Goal: Information Seeking & Learning: Learn about a topic

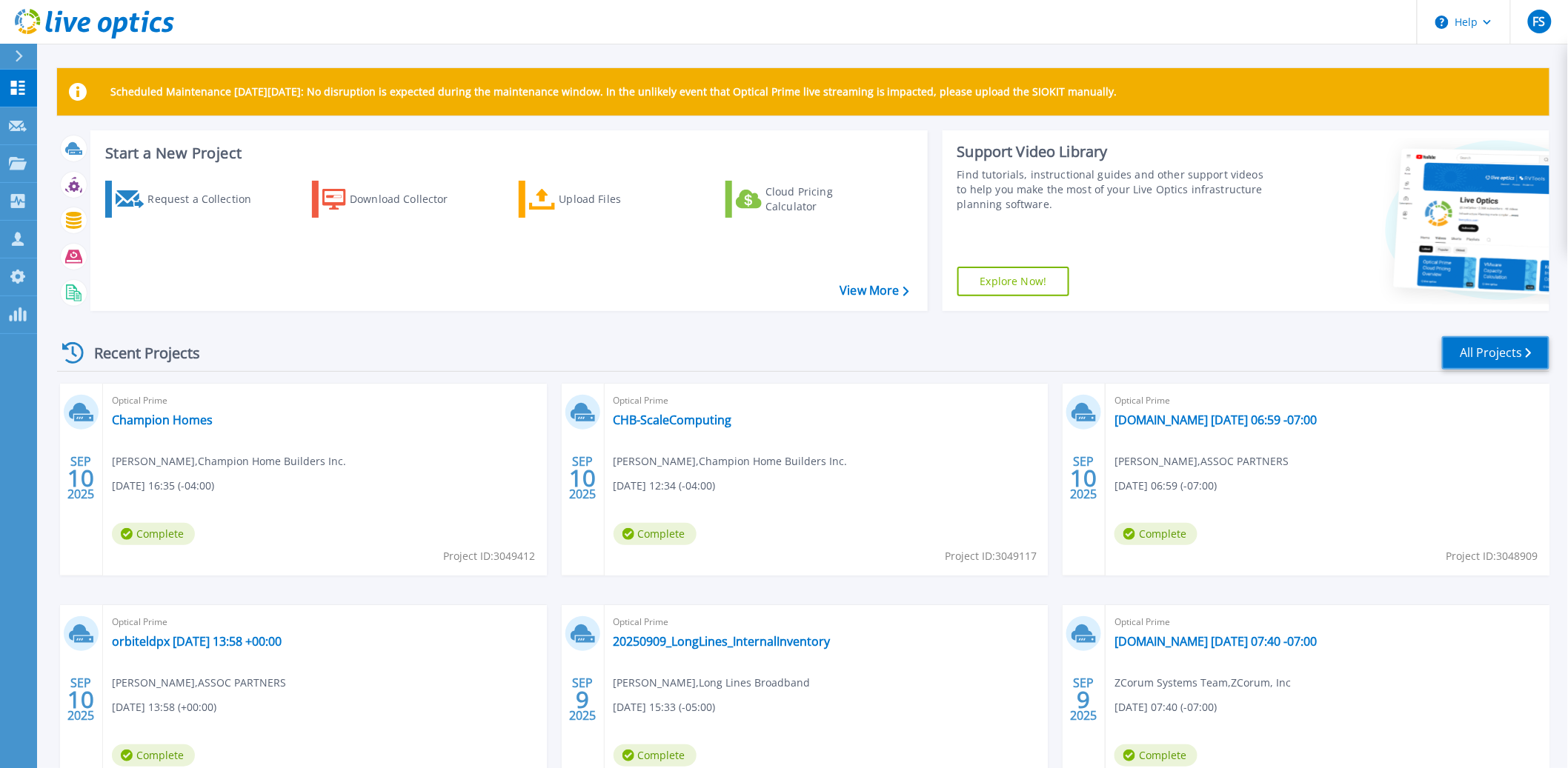
click at [1499, 358] on link "All Projects" at bounding box center [1495, 353] width 108 height 33
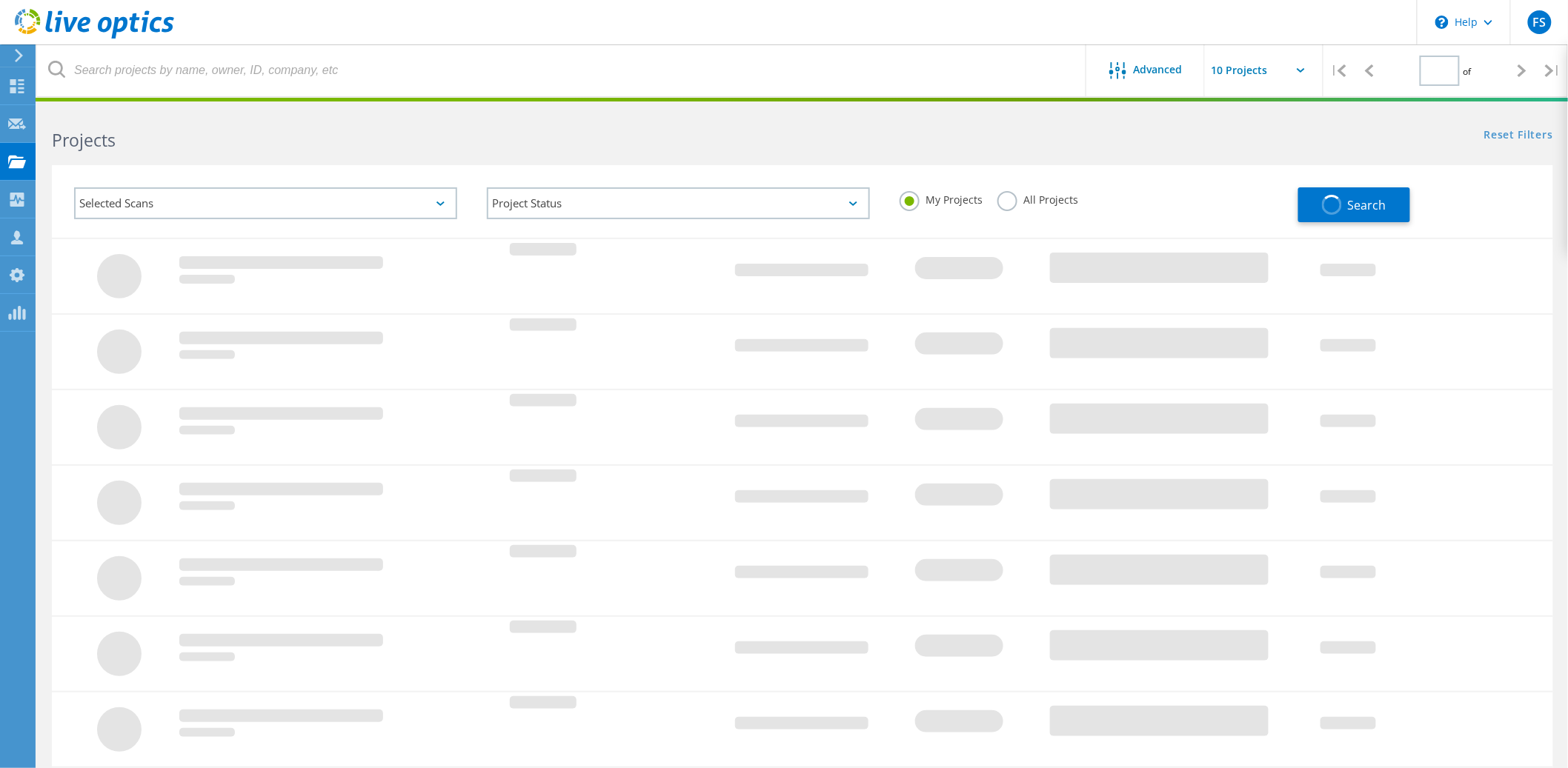
type input "1"
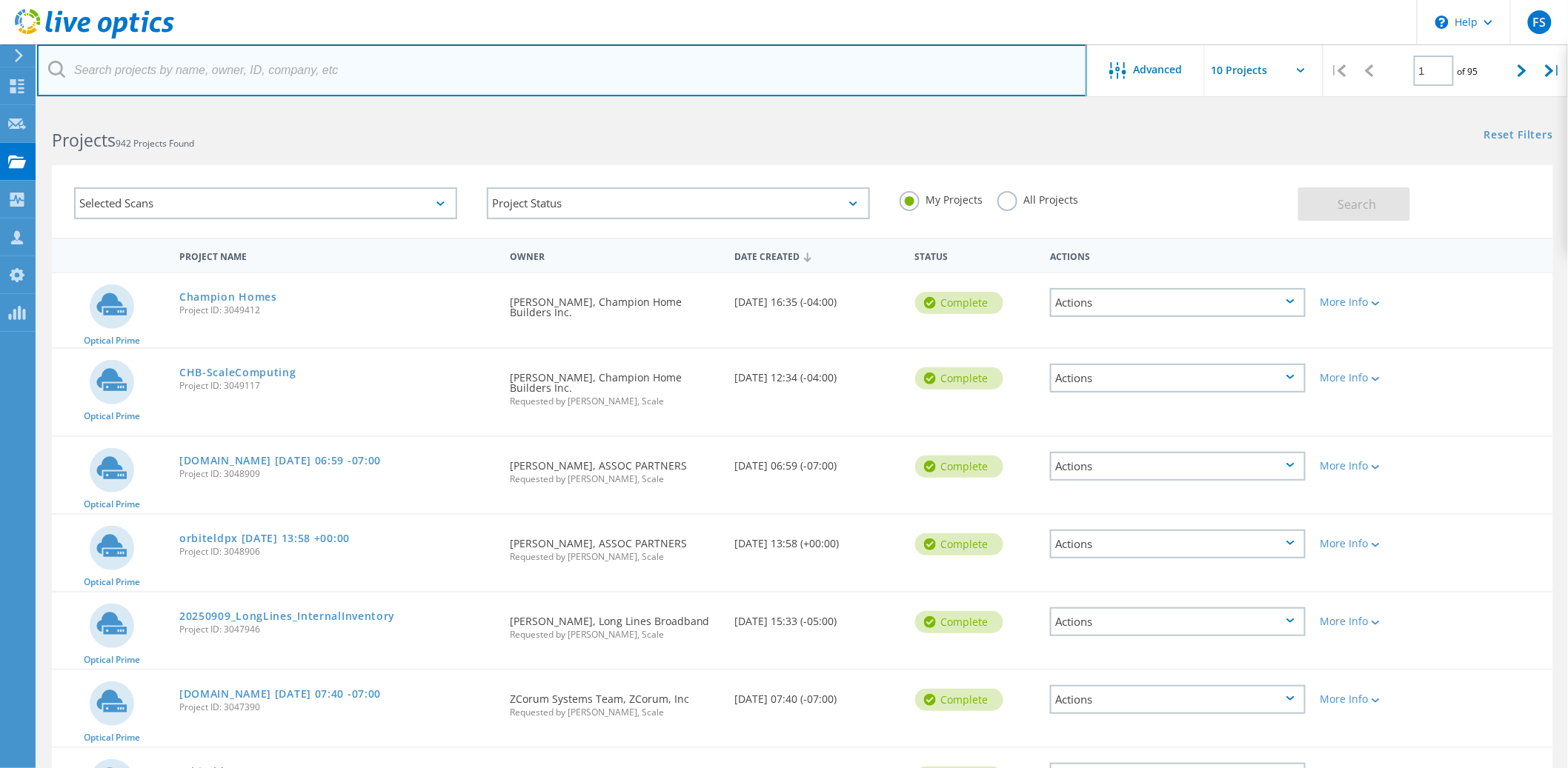
click at [412, 69] on input "text" at bounding box center [562, 70] width 1050 height 52
type input "3046206"
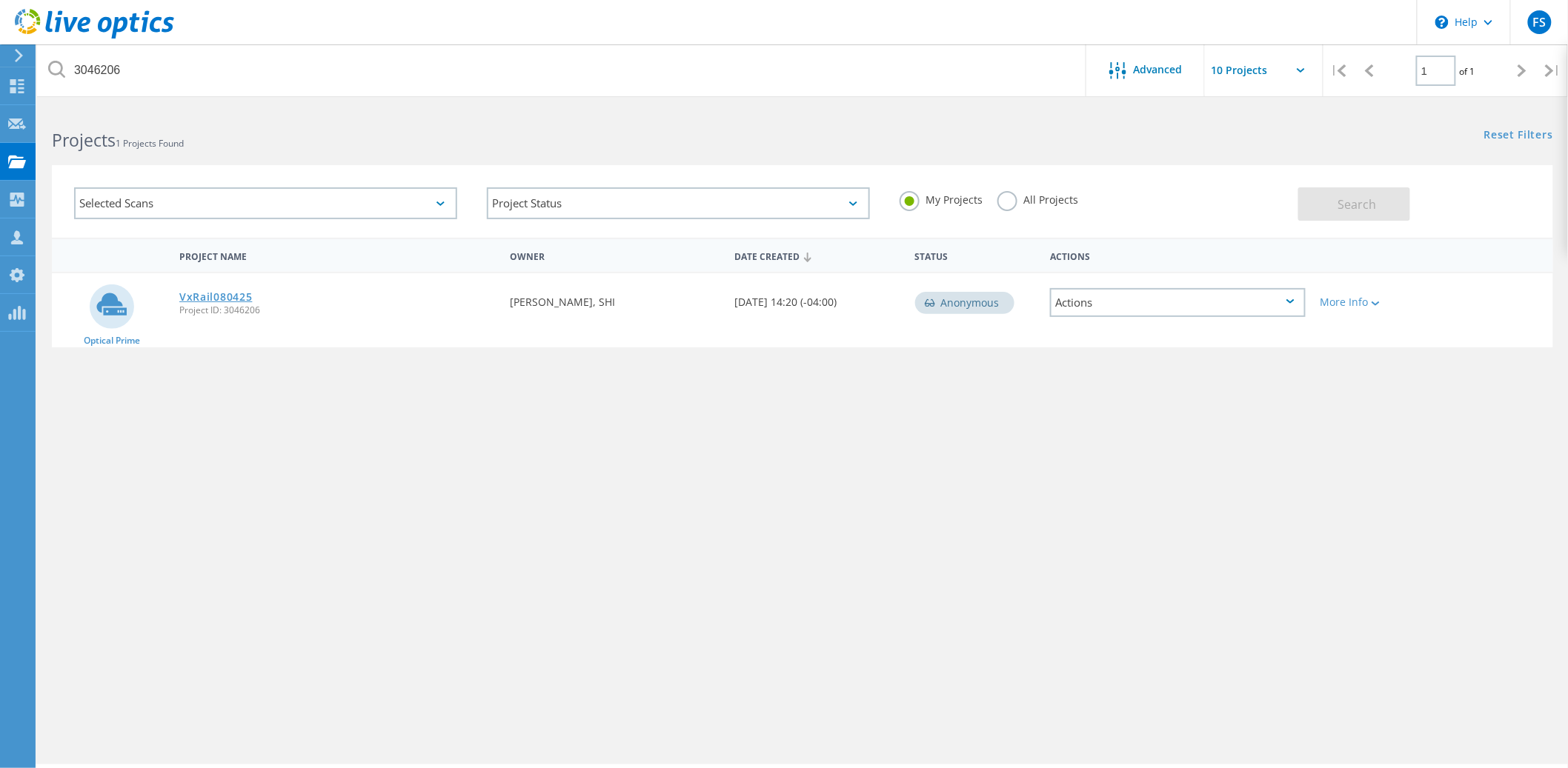
click at [216, 292] on link "VxRail080425" at bounding box center [216, 297] width 73 height 10
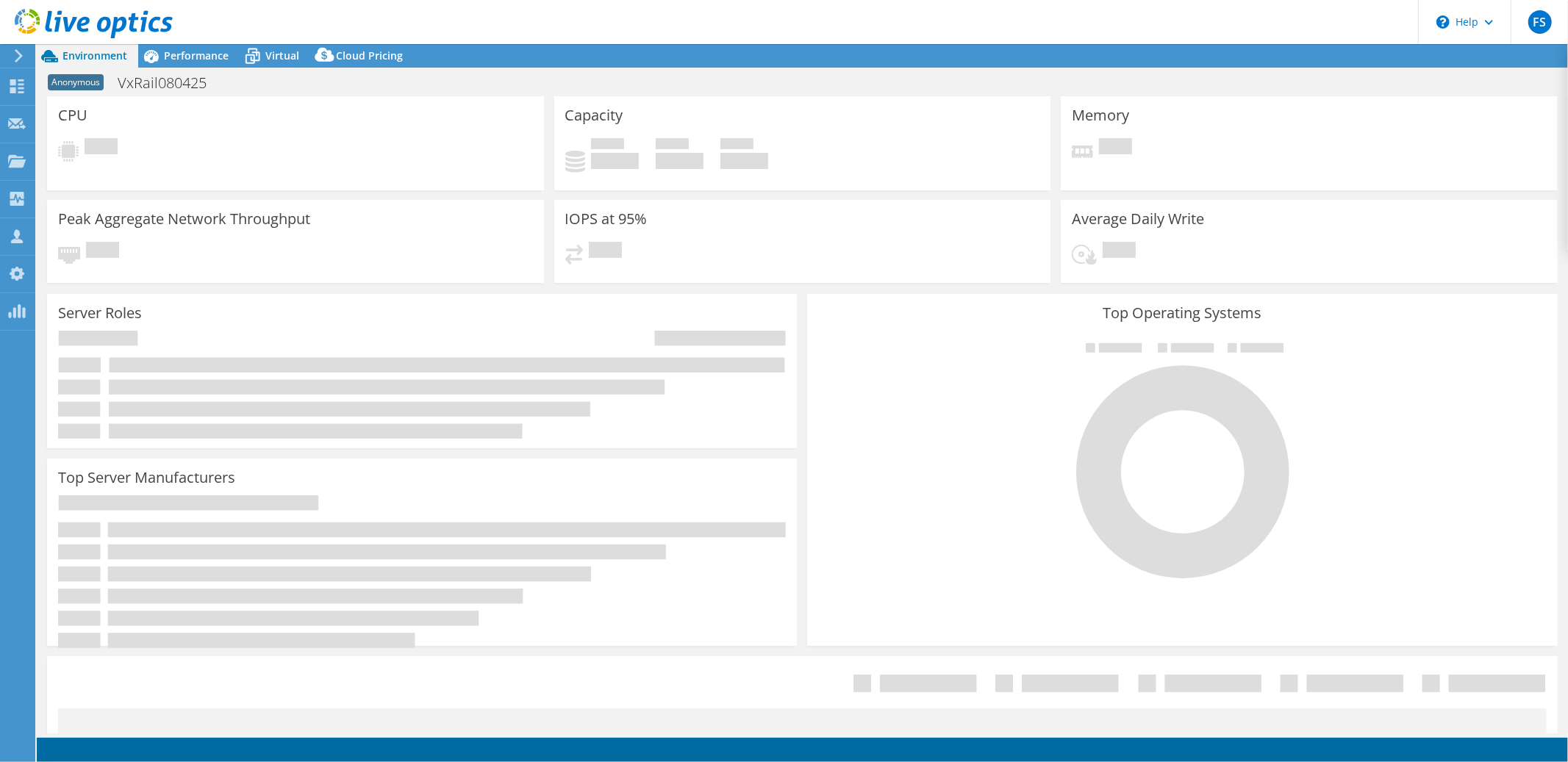
select select "USD"
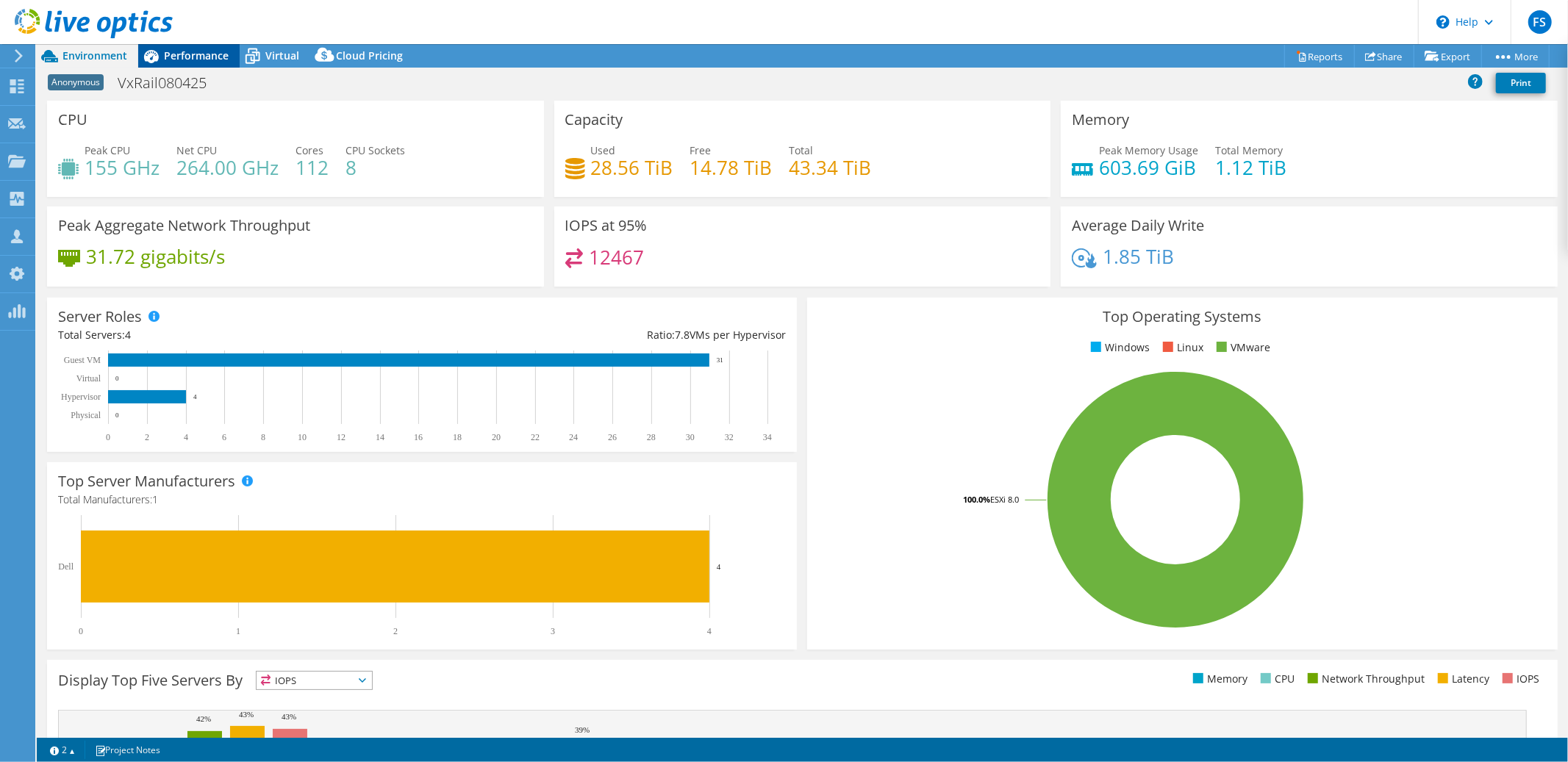
click at [197, 61] on span "Performance" at bounding box center [197, 56] width 65 height 14
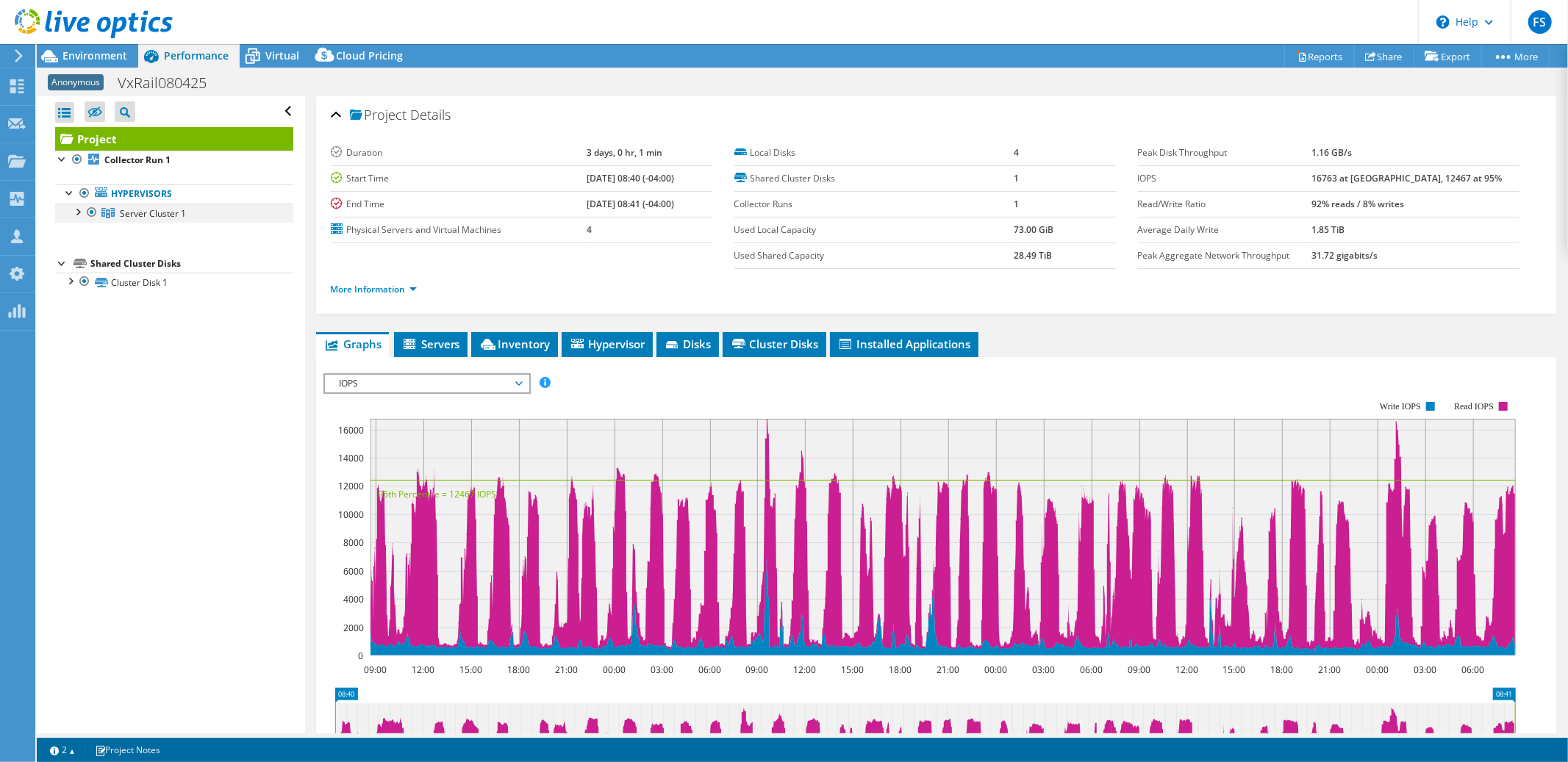
click at [80, 211] on div at bounding box center [77, 211] width 15 height 15
click at [519, 379] on span "IOPS" at bounding box center [427, 383] width 189 height 17
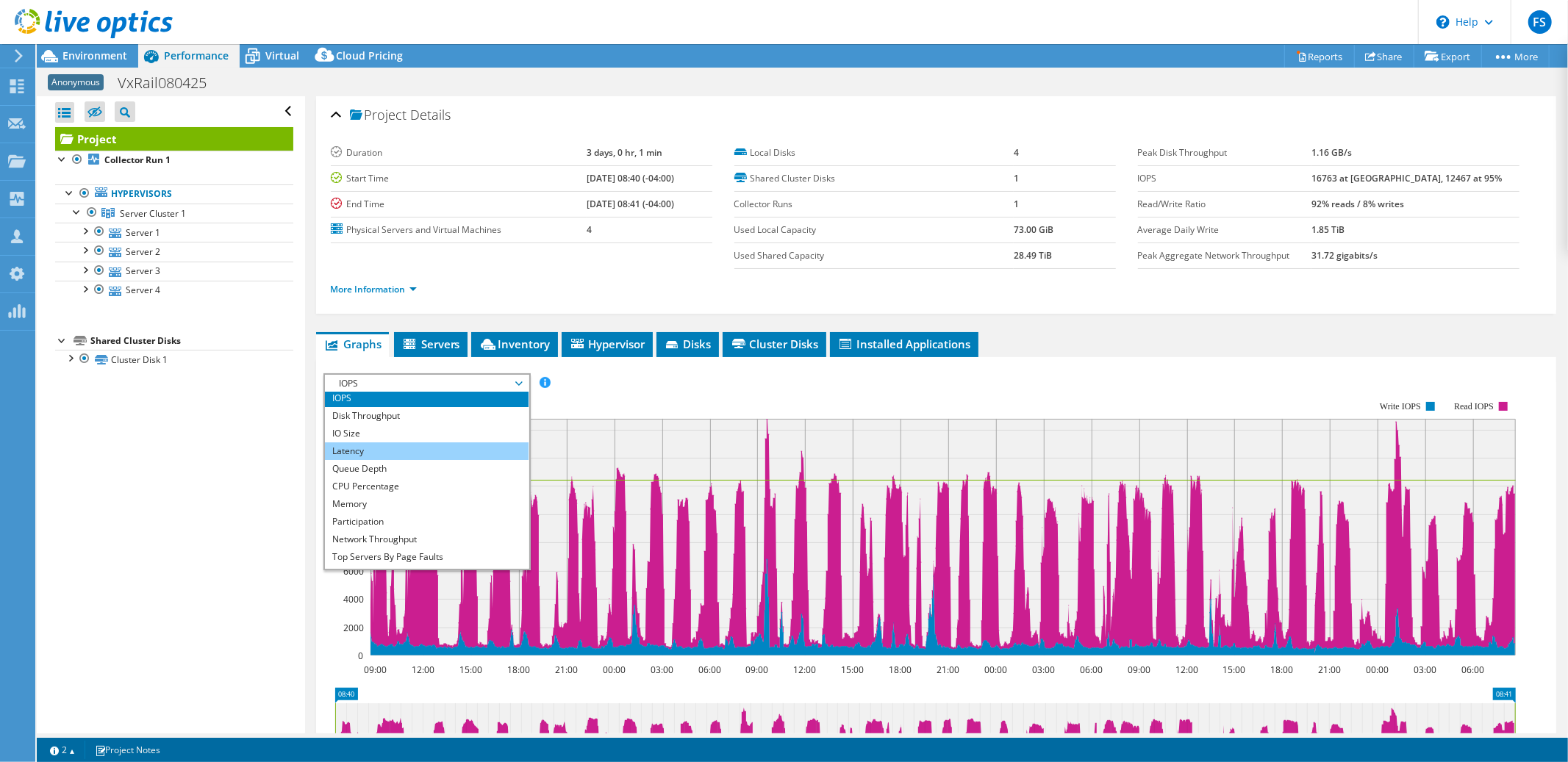
scroll to position [6, 0]
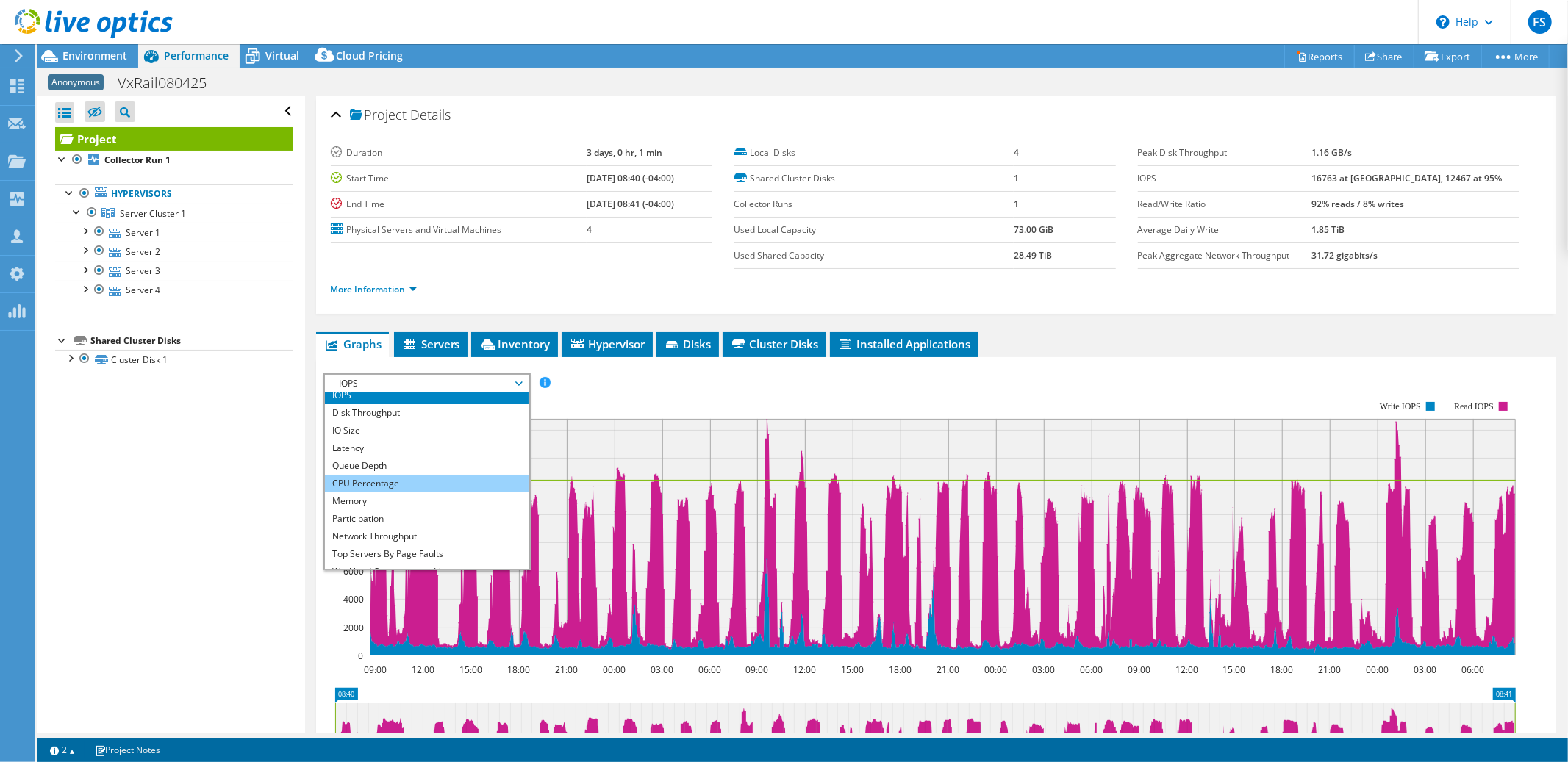
click at [412, 482] on li "CPU Percentage" at bounding box center [427, 483] width 204 height 17
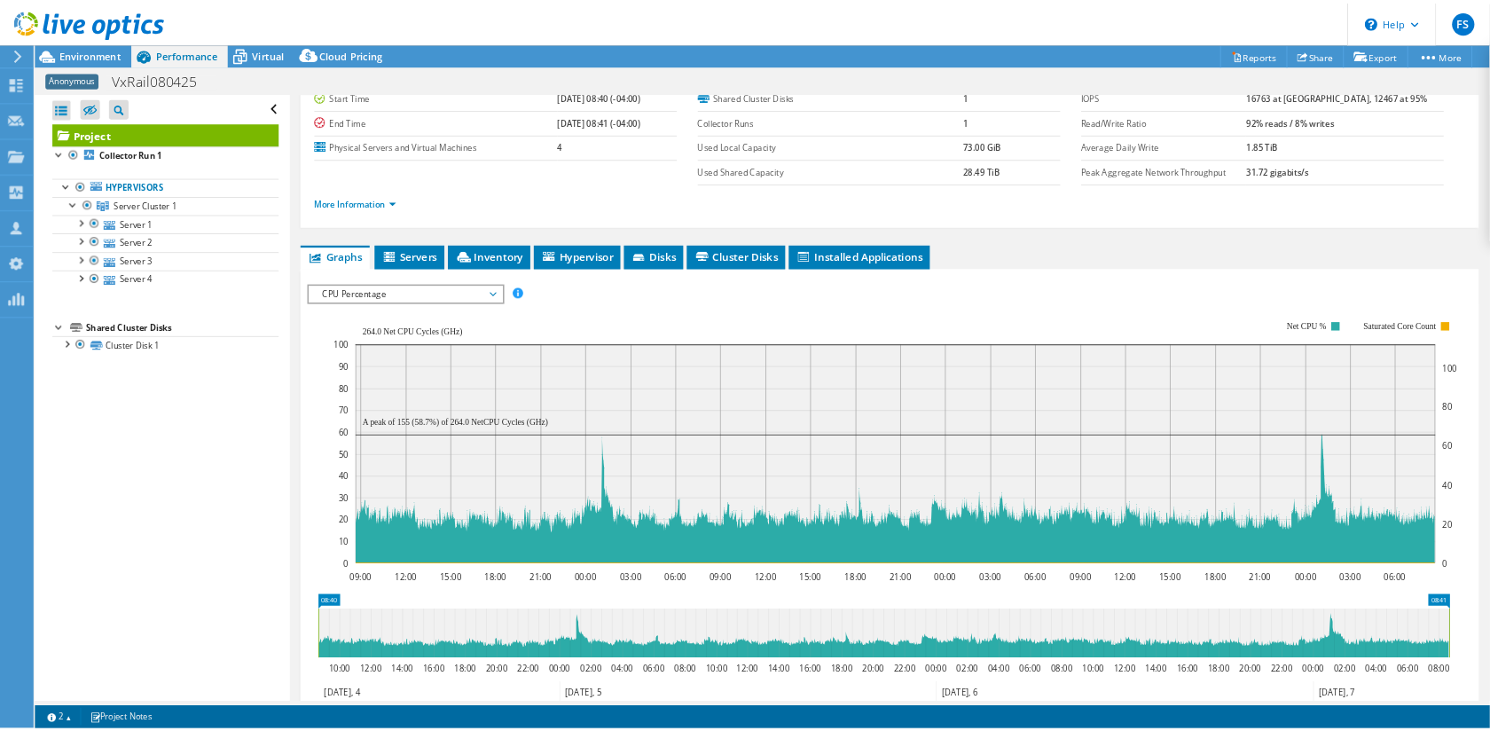
scroll to position [95, 0]
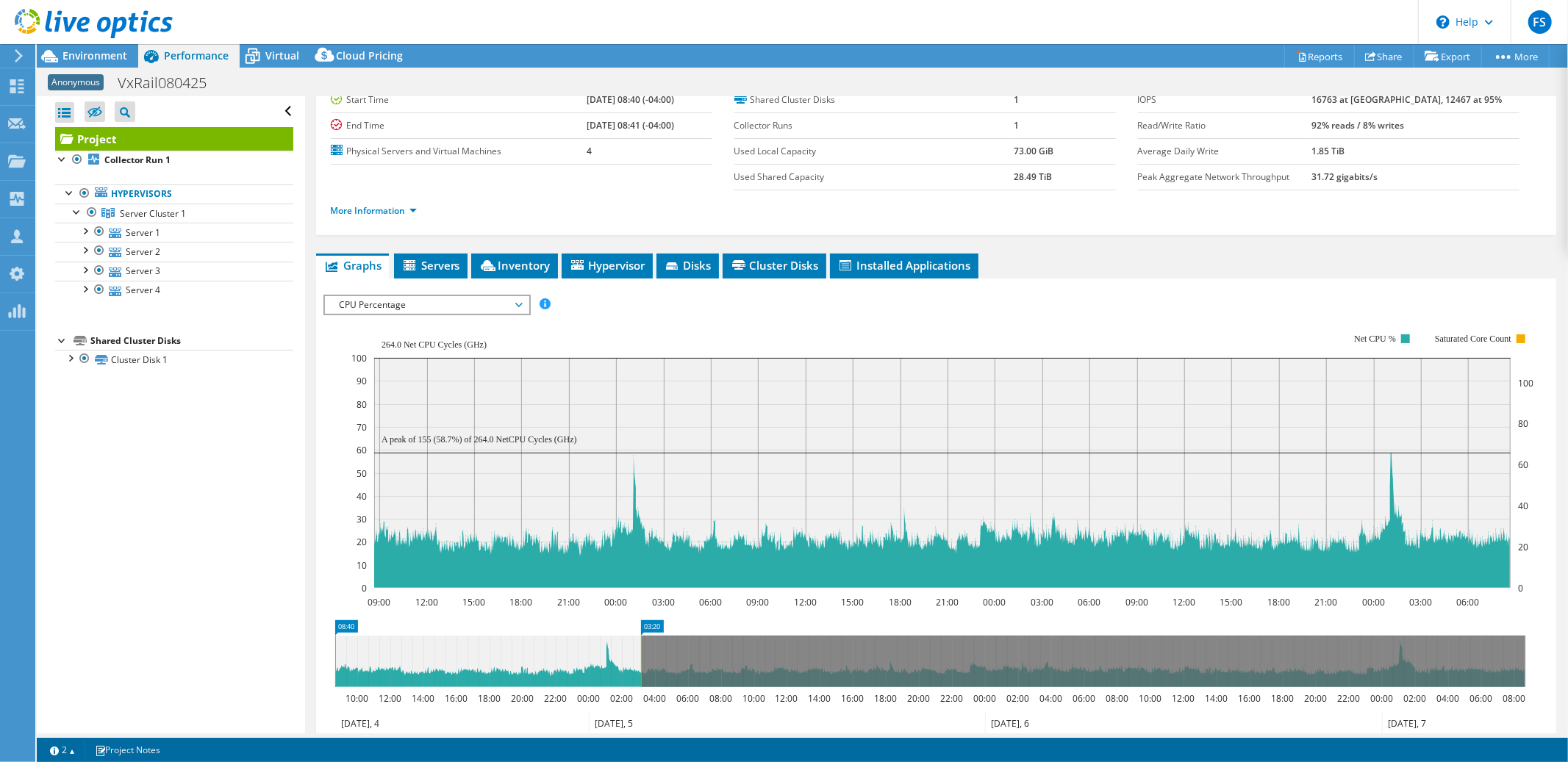
drag, startPoint x: 1524, startPoint y: 653, endPoint x: 639, endPoint y: 633, distance: 885.2
click at [639, 636] on rect at bounding box center [641, 662] width 6 height 51
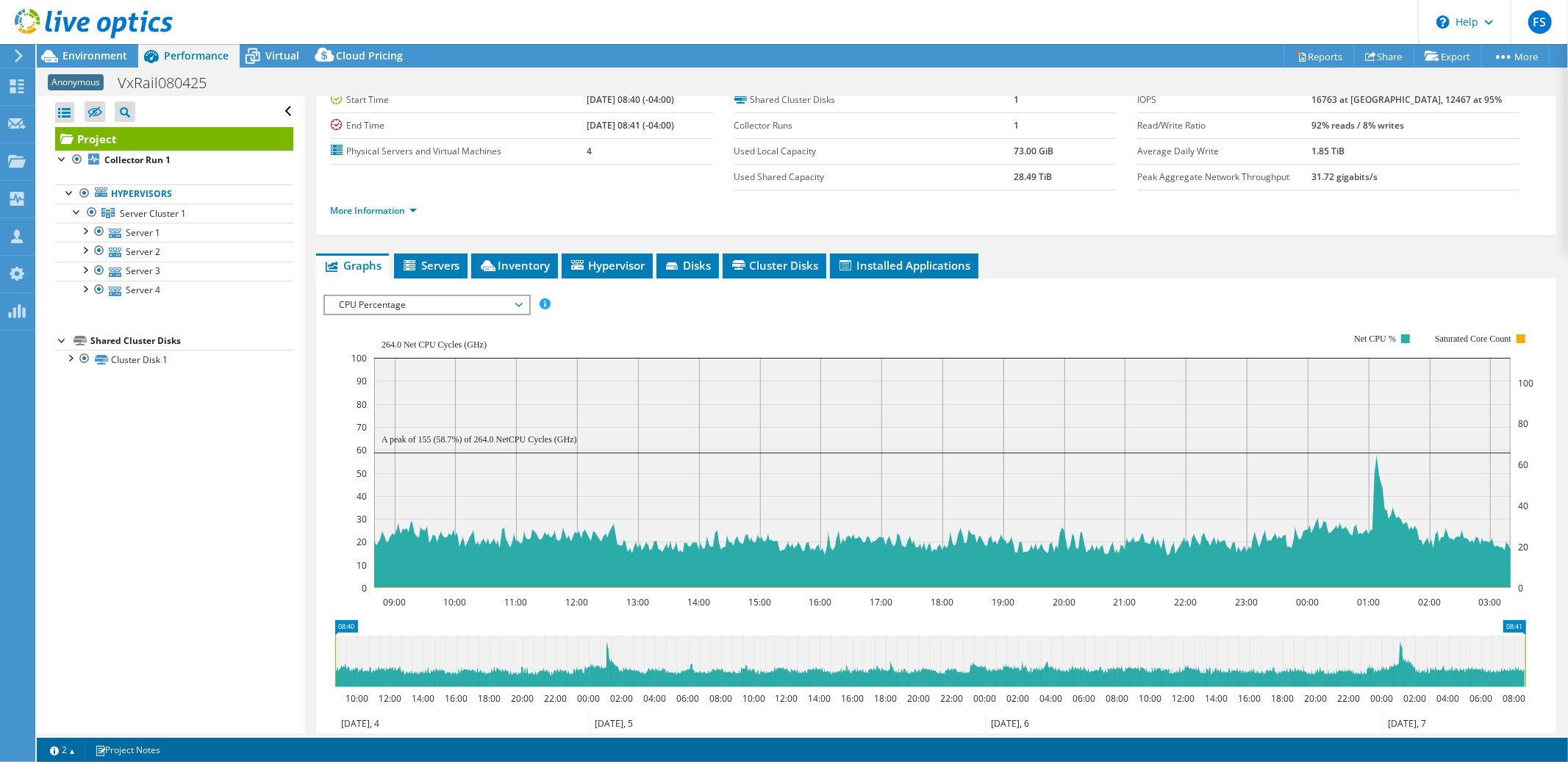
drag, startPoint x: 643, startPoint y: 660, endPoint x: 1659, endPoint y: 658, distance: 1016.0
click at [1567, 658] on html "FS OEM Team Member Frank Seal fseal@scalecomputing.com Scale My Profile Log Out…" at bounding box center [784, 381] width 1568 height 762
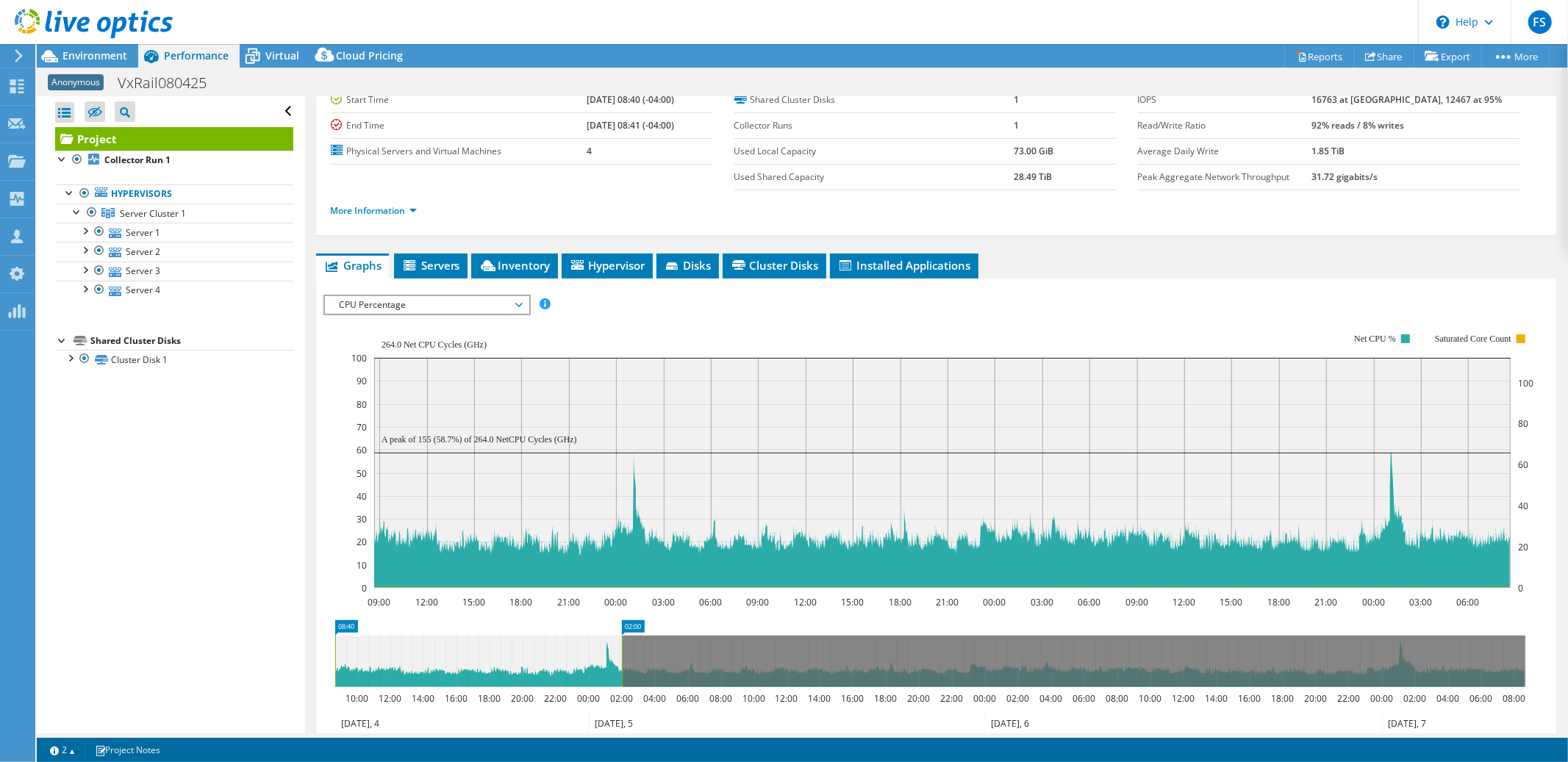
drag, startPoint x: 1527, startPoint y: 656, endPoint x: 624, endPoint y: 660, distance: 903.0
click at [624, 660] on rect at bounding box center [622, 662] width 6 height 51
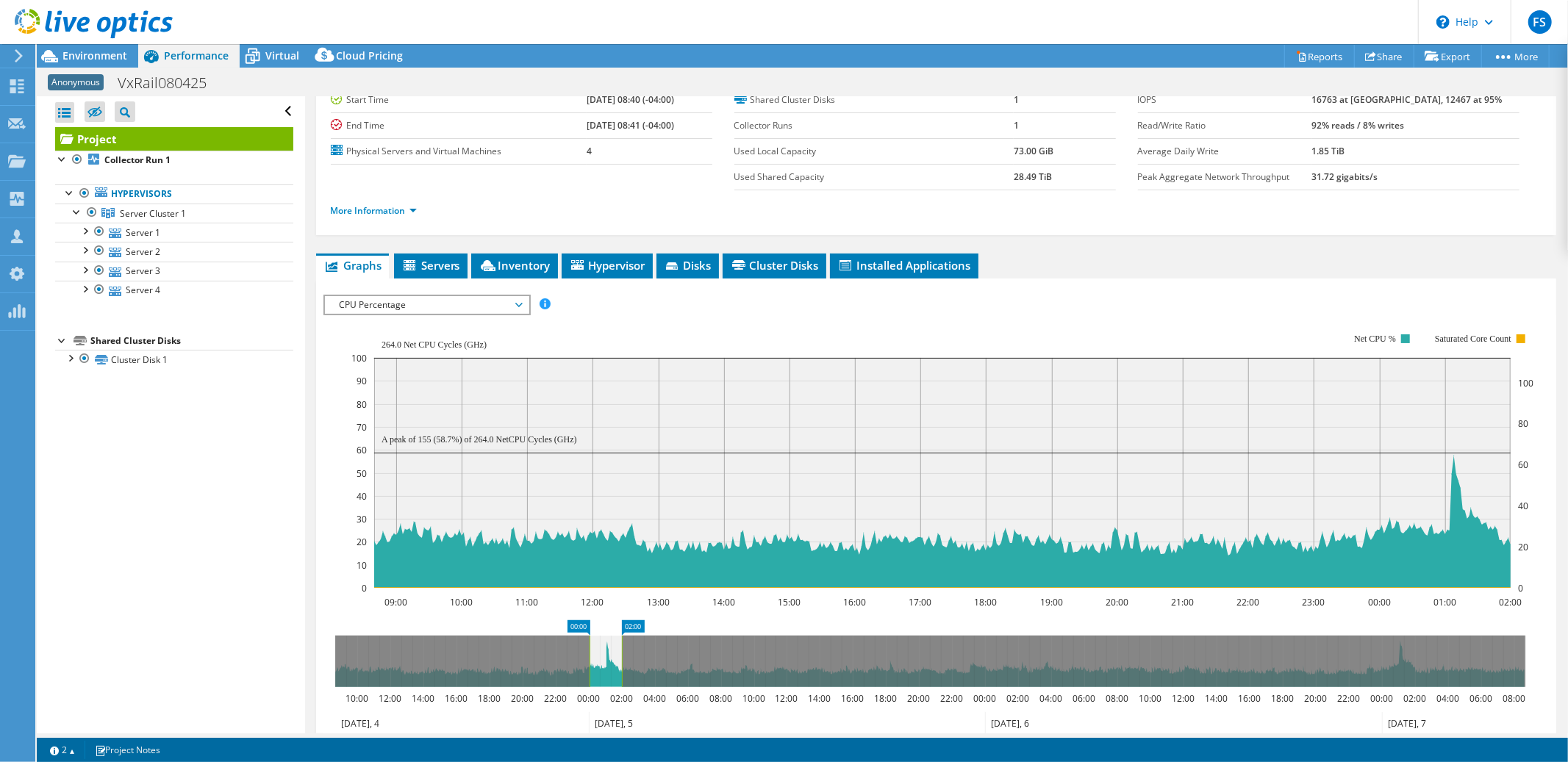
drag, startPoint x: 337, startPoint y: 656, endPoint x: 593, endPoint y: 660, distance: 256.0
click at [593, 660] on rect at bounding box center [590, 662] width 6 height 51
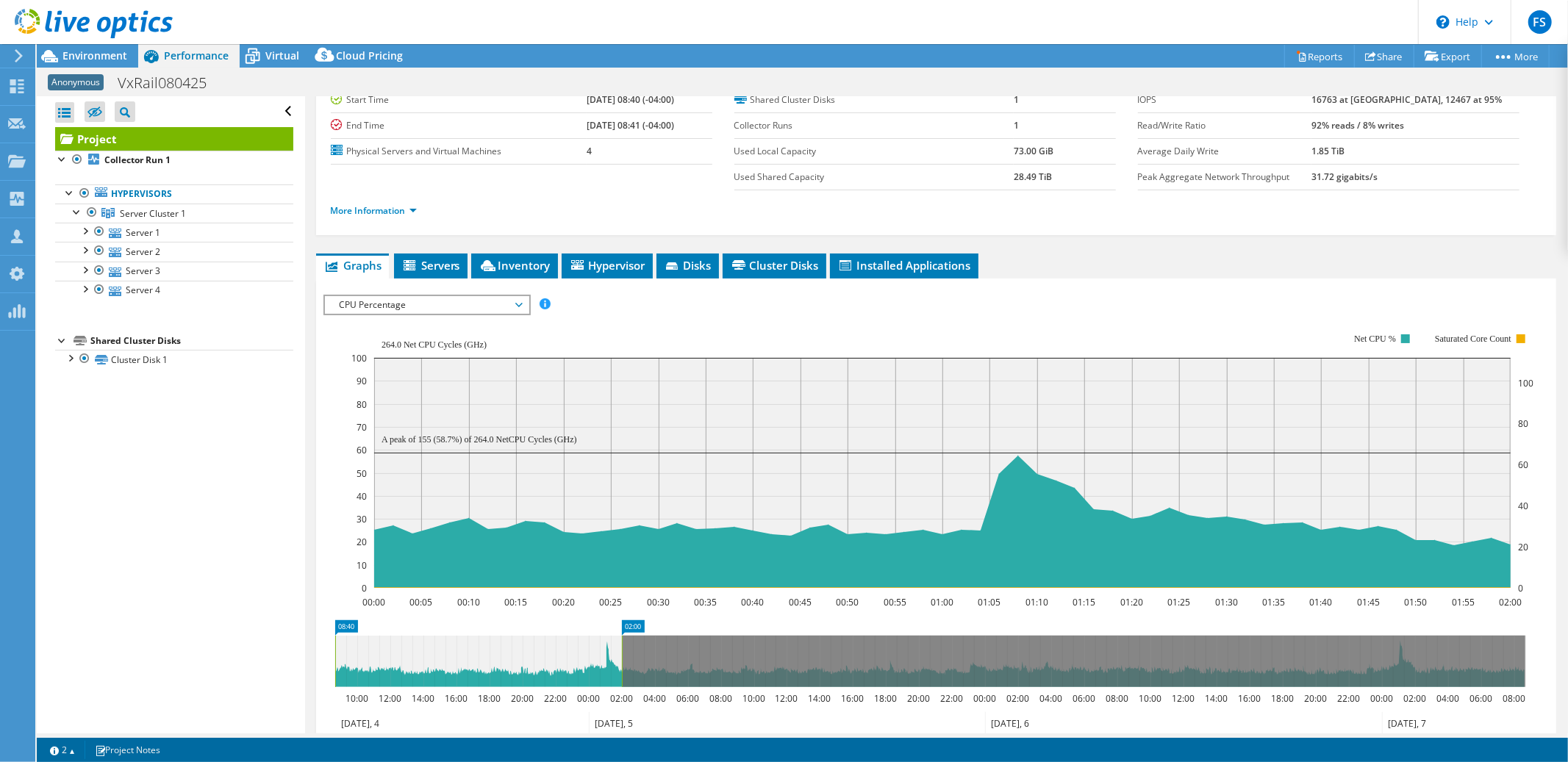
drag, startPoint x: 588, startPoint y: 658, endPoint x: 323, endPoint y: 672, distance: 265.4
click at [323, 672] on icon "02:00 08:40 10:00 12:00 14:00 16:00 18:00 20:00 22:00 00:00 02:00 04:00 06:00 0…" at bounding box center [930, 678] width 1214 height 118
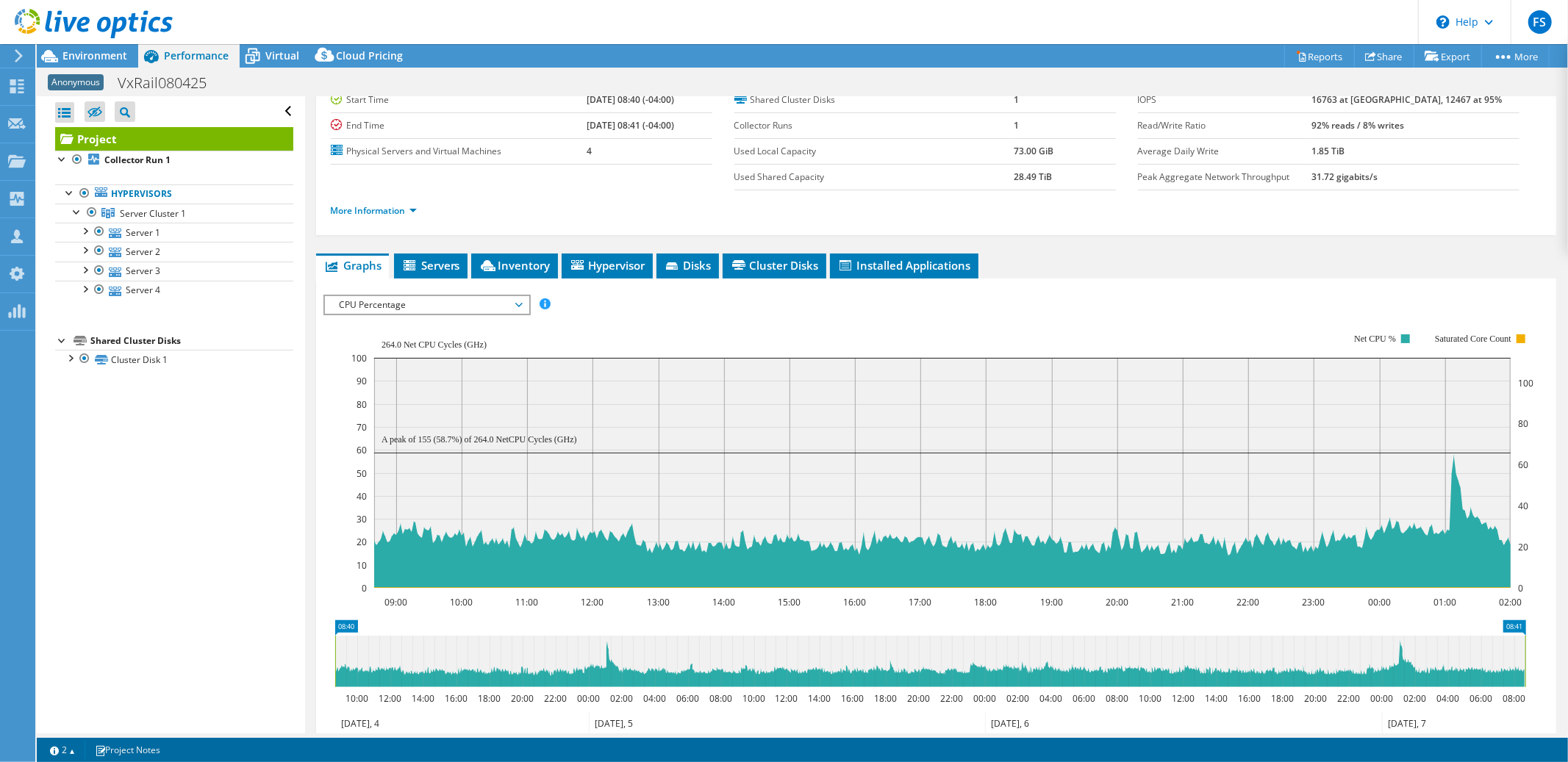
drag, startPoint x: 622, startPoint y: 661, endPoint x: 1541, endPoint y: 639, distance: 919.3
click at [1536, 640] on icon "08:40 08:41 10:00 12:00 14:00 16:00 18:00 20:00 22:00 00:00 02:00 04:00 06:00 0…" at bounding box center [930, 678] width 1214 height 118
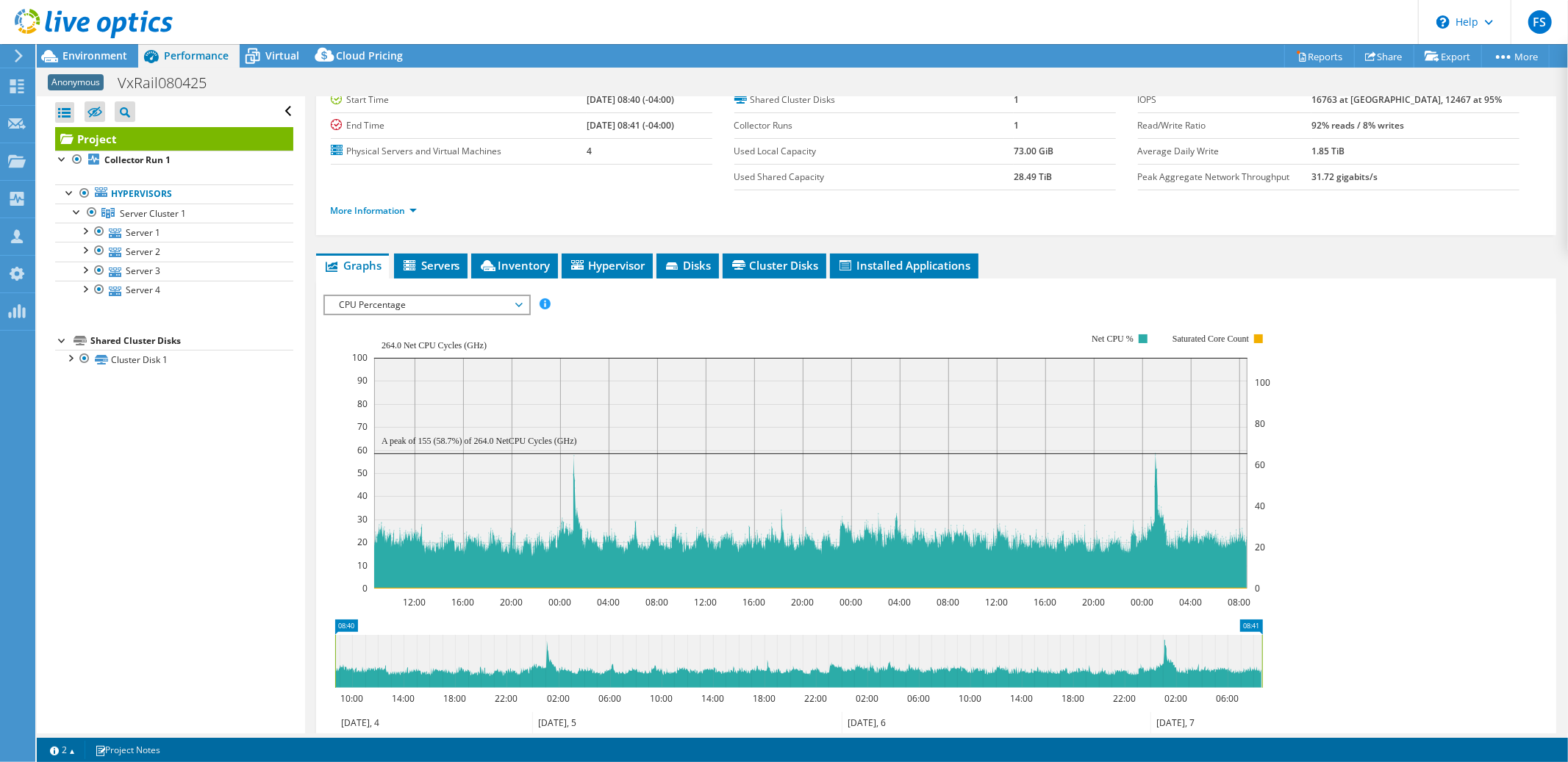
scroll to position [6, 0]
